Goal: Complete application form

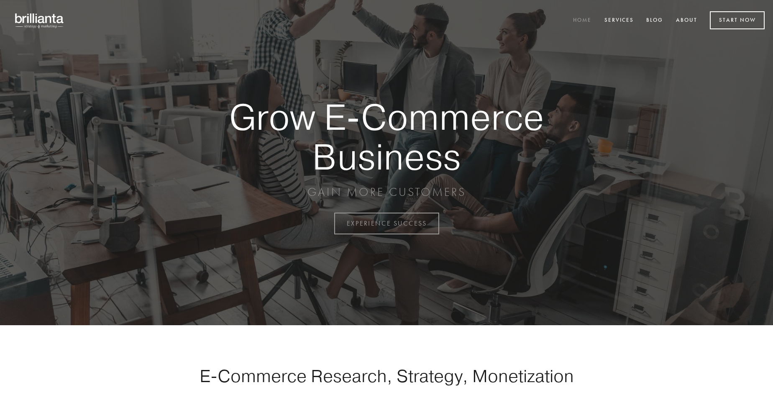
scroll to position [2193, 0]
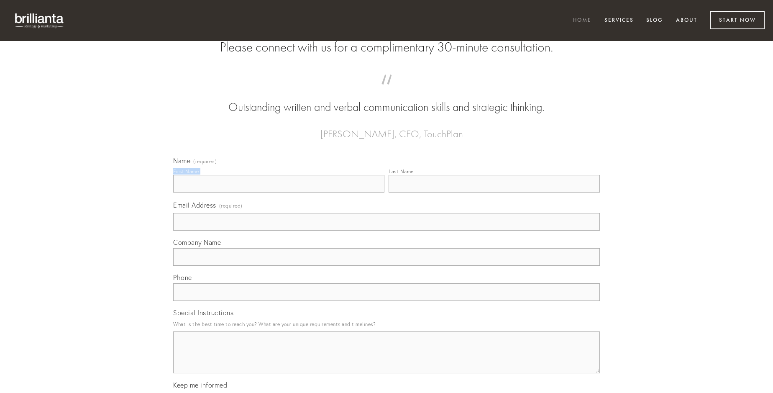
type input "[PERSON_NAME]"
click at [494, 192] on input "Last Name" at bounding box center [494, 184] width 211 height 18
type input "[PERSON_NAME]"
click at [386, 230] on input "Email Address (required)" at bounding box center [386, 222] width 427 height 18
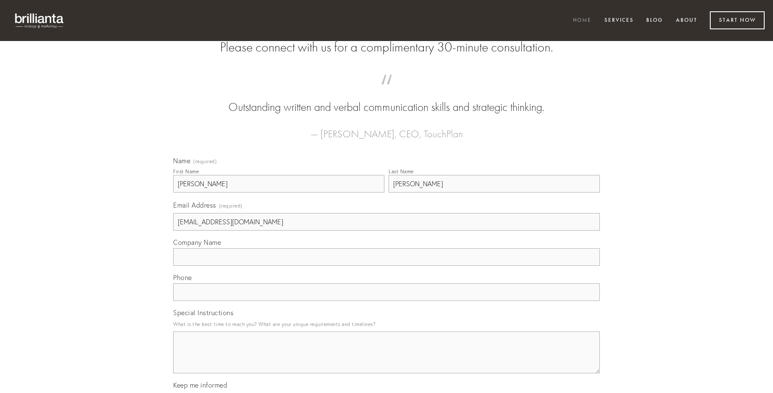
type input "[EMAIL_ADDRESS][DOMAIN_NAME]"
click at [386, 266] on input "Company Name" at bounding box center [386, 257] width 427 height 18
type input "desolo"
click at [386, 301] on input "text" at bounding box center [386, 292] width 427 height 18
click at [386, 360] on textarea "Special Instructions" at bounding box center [386, 352] width 427 height 42
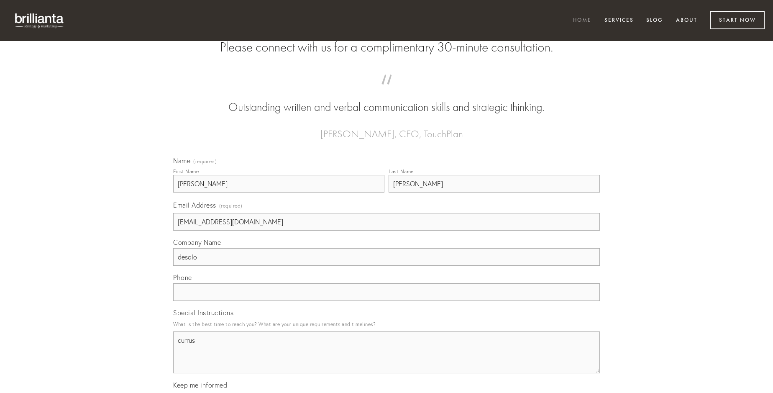
type textarea "currus"
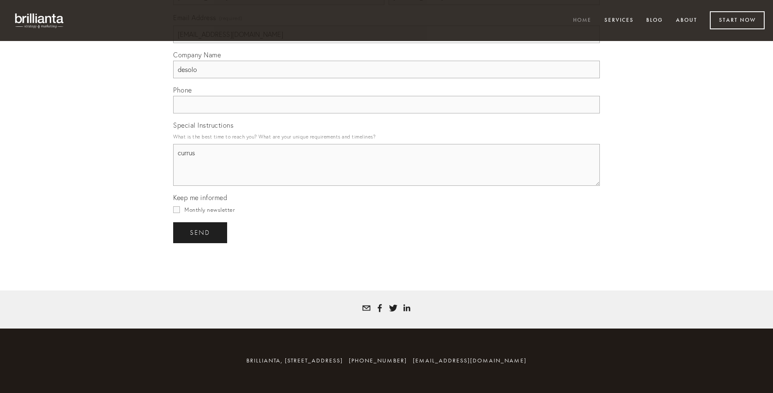
click at [201, 232] on span "send" at bounding box center [200, 233] width 20 height 8
